Goal: Information Seeking & Learning: Learn about a topic

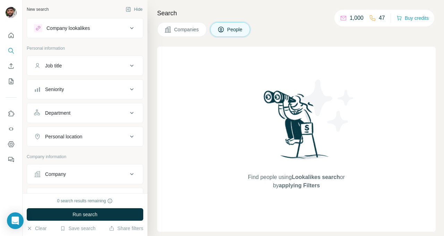
click at [185, 33] on button "Companies" at bounding box center [182, 29] width 50 height 15
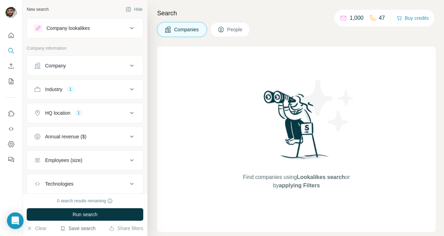
click at [86, 228] on button "Save search" at bounding box center [77, 228] width 35 height 7
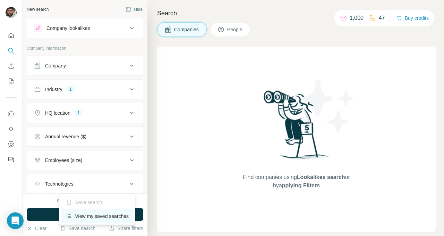
click at [90, 214] on div "View my saved searches" at bounding box center [97, 216] width 73 height 14
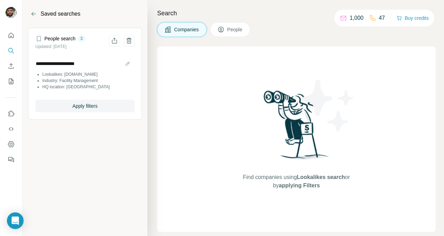
click at [67, 81] on li "Industry: Facility Management" at bounding box center [88, 80] width 92 height 6
click at [82, 101] on button "Apply filters" at bounding box center [84, 106] width 99 height 12
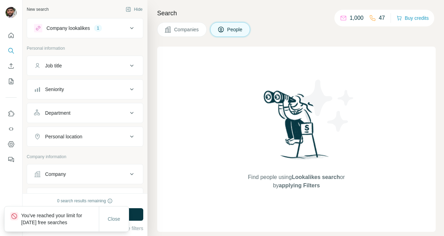
click at [187, 31] on span "Companies" at bounding box center [186, 29] width 25 height 7
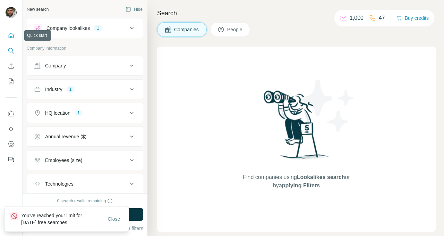
click at [11, 37] on icon "Quick start" at bounding box center [11, 35] width 7 height 7
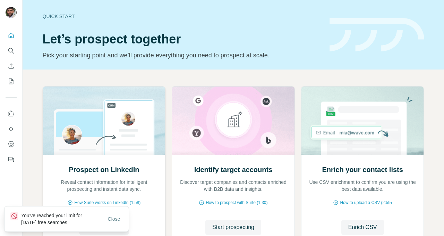
scroll to position [32, 0]
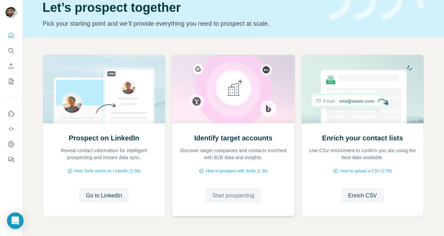
click at [232, 194] on span "Start prospecting" at bounding box center [233, 195] width 42 height 8
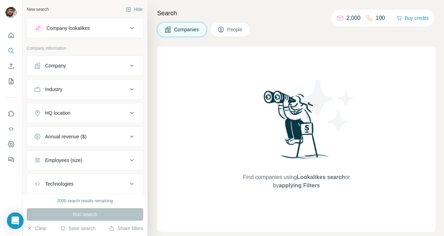
click at [74, 28] on div "Company lookalikes" at bounding box center [68, 28] width 43 height 7
